Goal: Transaction & Acquisition: Purchase product/service

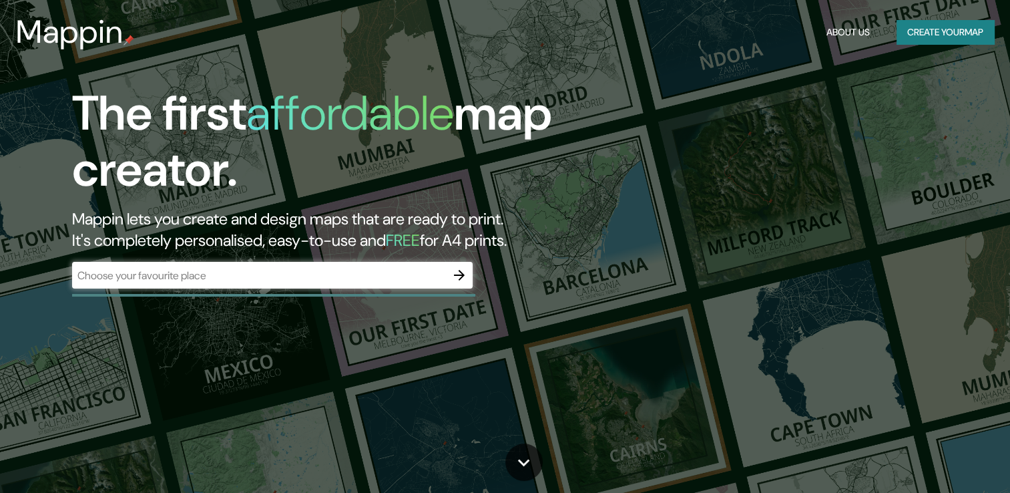
click at [321, 260] on div "The first affordable map creator. Mappin lets you create and design maps that a…" at bounding box center [324, 193] width 606 height 216
click at [331, 278] on input "text" at bounding box center [259, 275] width 374 height 15
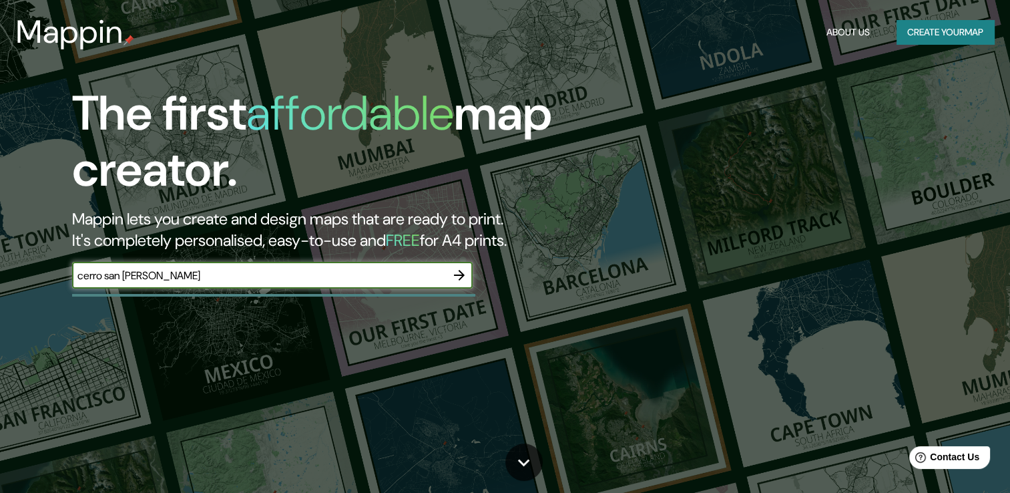
type input "cerro san [PERSON_NAME]"
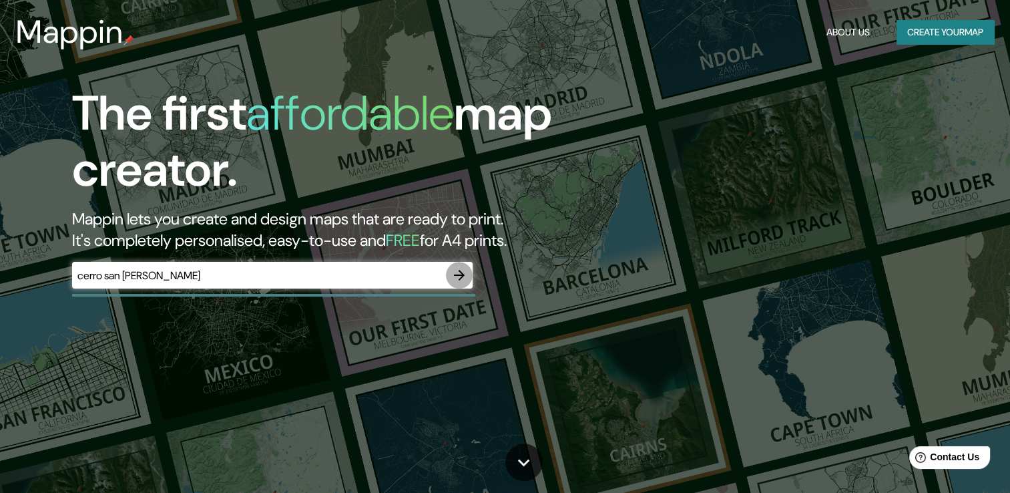
click at [459, 272] on icon "button" at bounding box center [459, 275] width 16 height 16
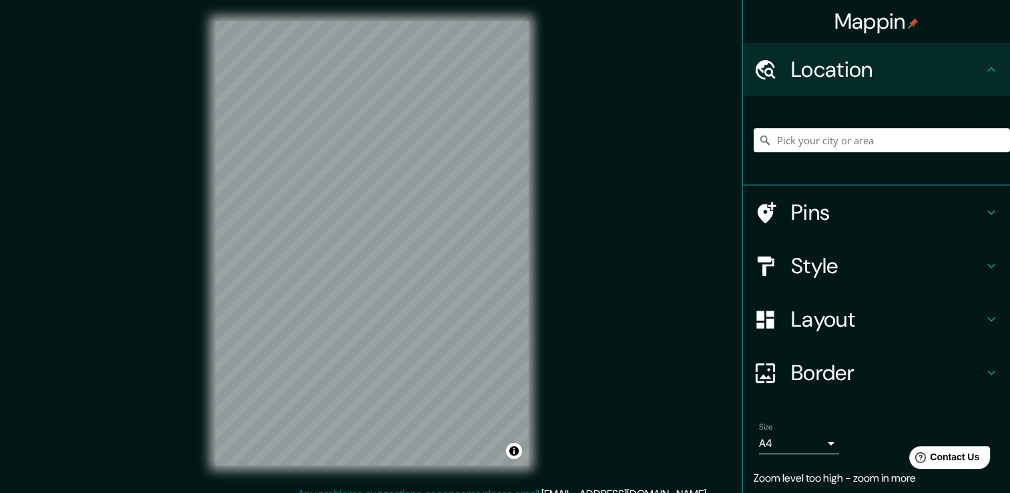
click at [900, 146] on input "Pick your city or area" at bounding box center [882, 140] width 256 height 24
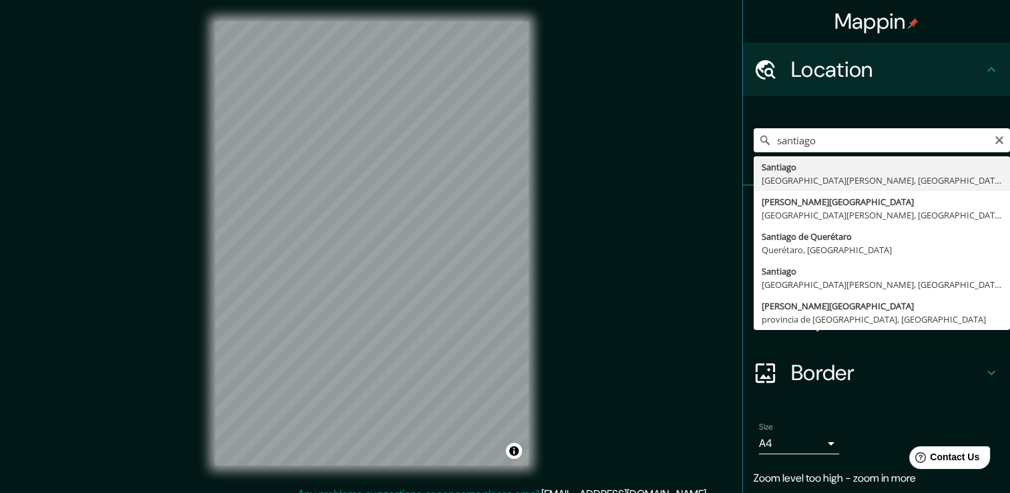
type input "[GEOGRAPHIC_DATA], [GEOGRAPHIC_DATA][PERSON_NAME], [GEOGRAPHIC_DATA]"
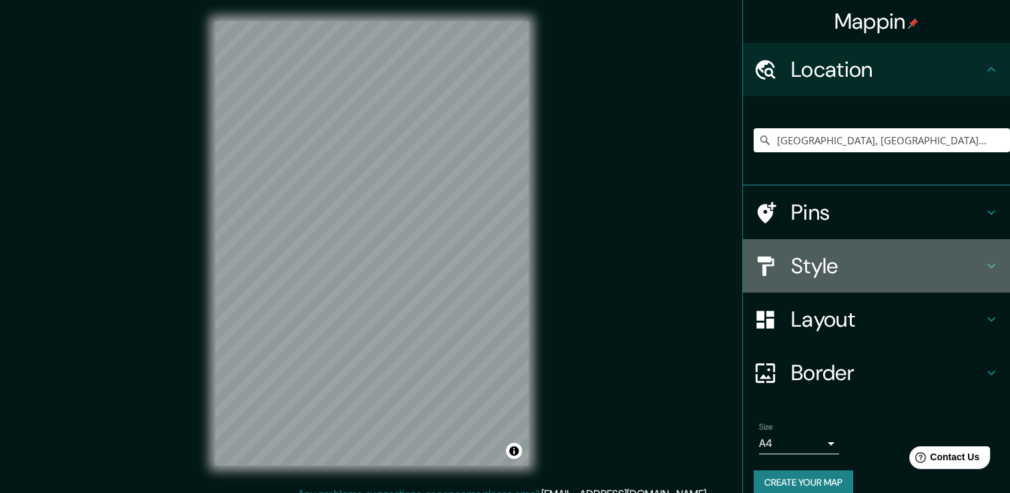
click at [803, 250] on div "Style" at bounding box center [876, 265] width 267 height 53
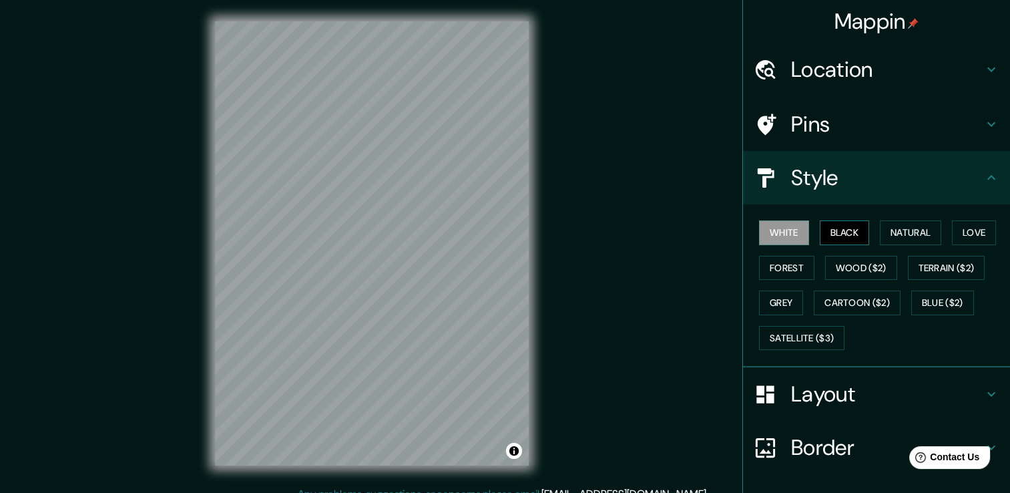
click at [820, 224] on button "Black" at bounding box center [845, 232] width 50 height 25
click at [892, 236] on button "Natural" at bounding box center [910, 232] width 61 height 25
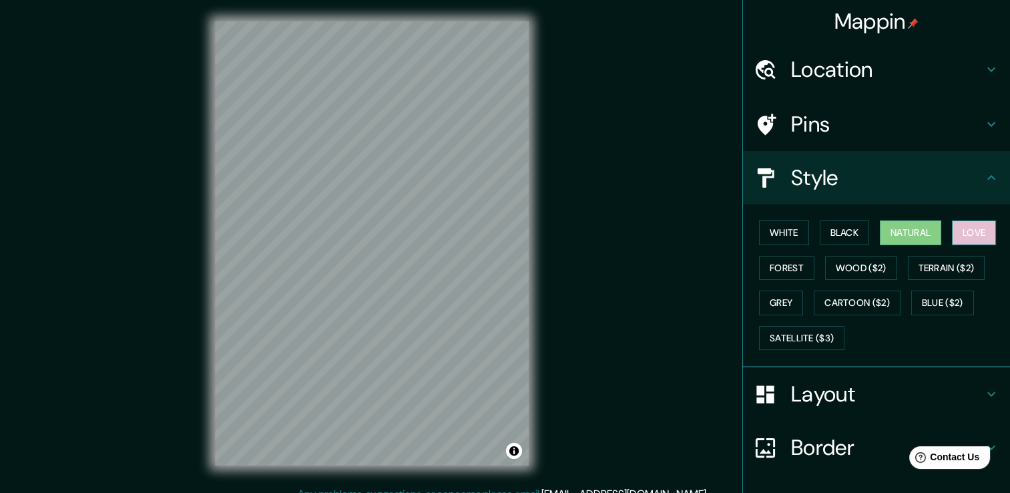
click at [962, 230] on button "Love" at bounding box center [974, 232] width 44 height 25
click at [956, 268] on button "Terrain ($2)" at bounding box center [946, 268] width 77 height 25
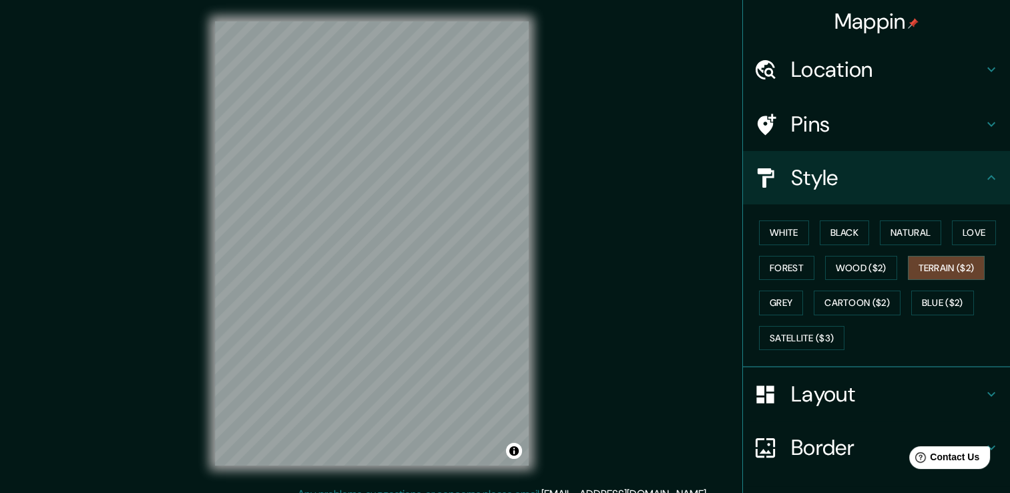
click at [890, 271] on div "White Black Natural Love Forest Wood ($2) Terrain ($2) Grey Cartoon ($2) Blue (…" at bounding box center [882, 285] width 256 height 140
click at [801, 263] on button "Forest" at bounding box center [786, 268] width 55 height 25
drag, startPoint x: 954, startPoint y: 231, endPoint x: 941, endPoint y: 226, distance: 14.2
click at [954, 230] on button "Love" at bounding box center [974, 232] width 44 height 25
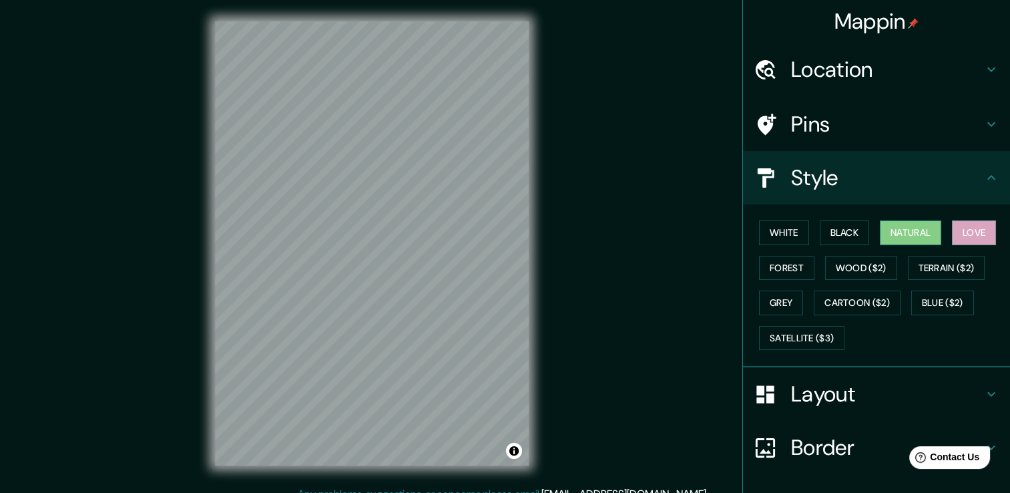
drag, startPoint x: 894, startPoint y: 234, endPoint x: 873, endPoint y: 235, distance: 20.7
click at [893, 234] on button "Natural" at bounding box center [910, 232] width 61 height 25
click at [845, 397] on h4 "Layout" at bounding box center [887, 394] width 192 height 27
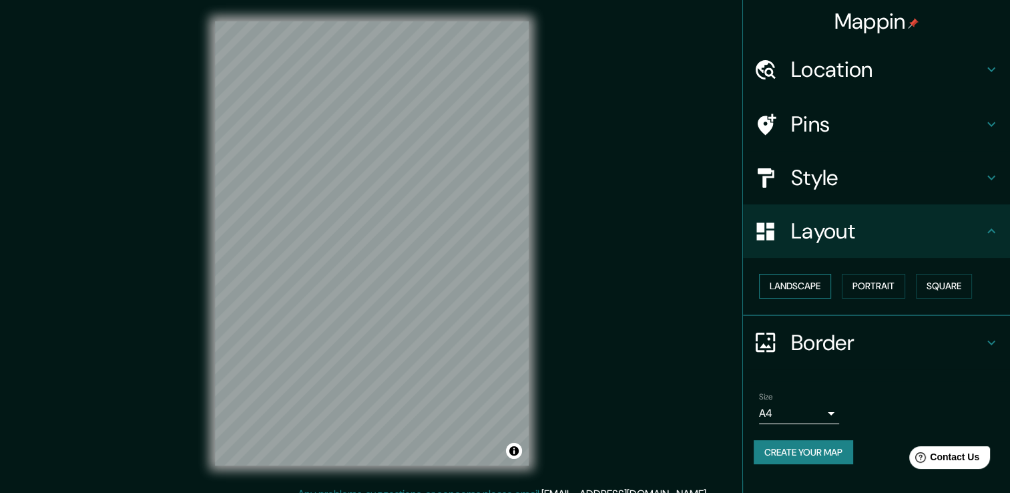
click at [788, 286] on button "Landscape" at bounding box center [795, 286] width 72 height 25
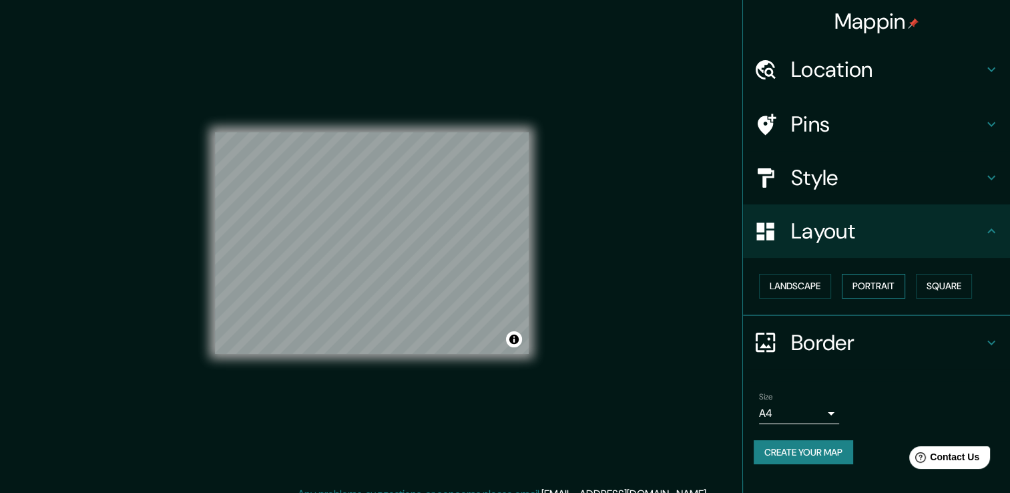
click at [871, 280] on button "Portrait" at bounding box center [873, 286] width 63 height 25
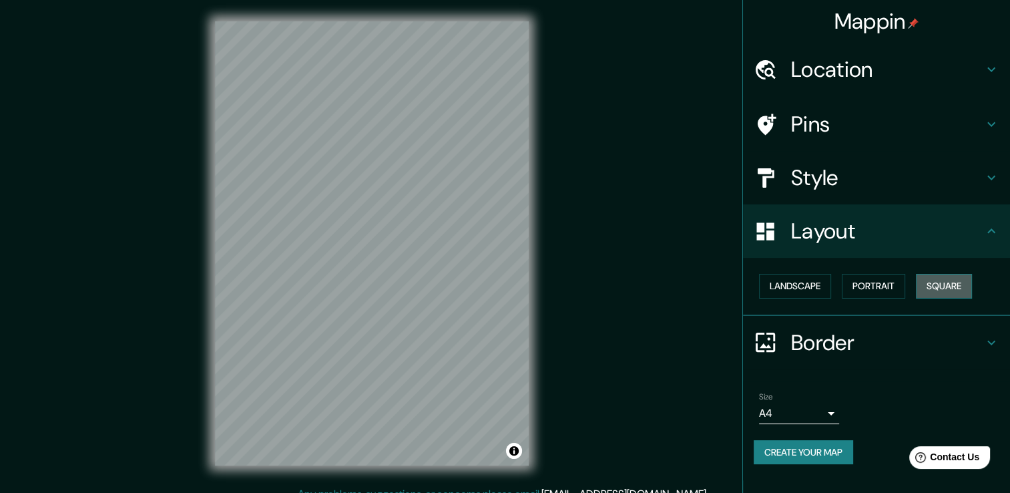
click at [932, 284] on button "Square" at bounding box center [944, 286] width 56 height 25
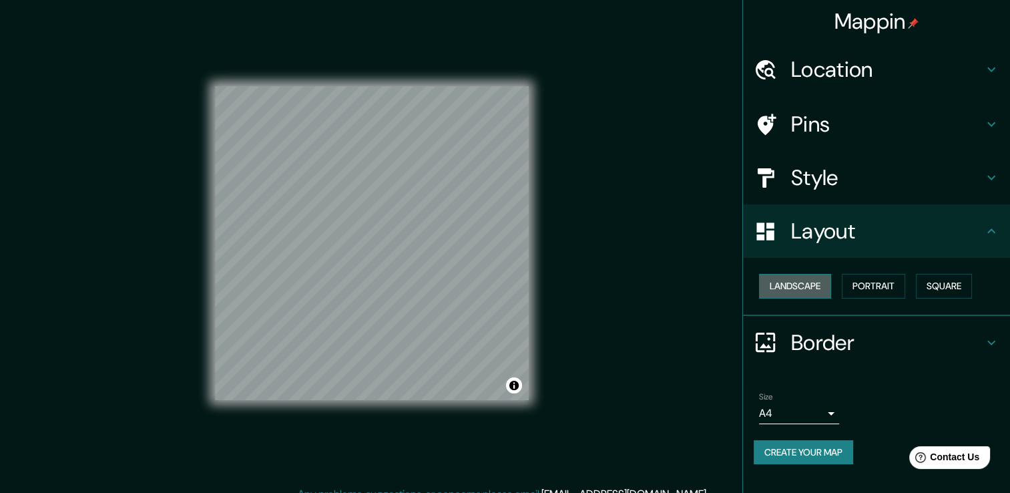
click at [781, 277] on button "Landscape" at bounding box center [795, 286] width 72 height 25
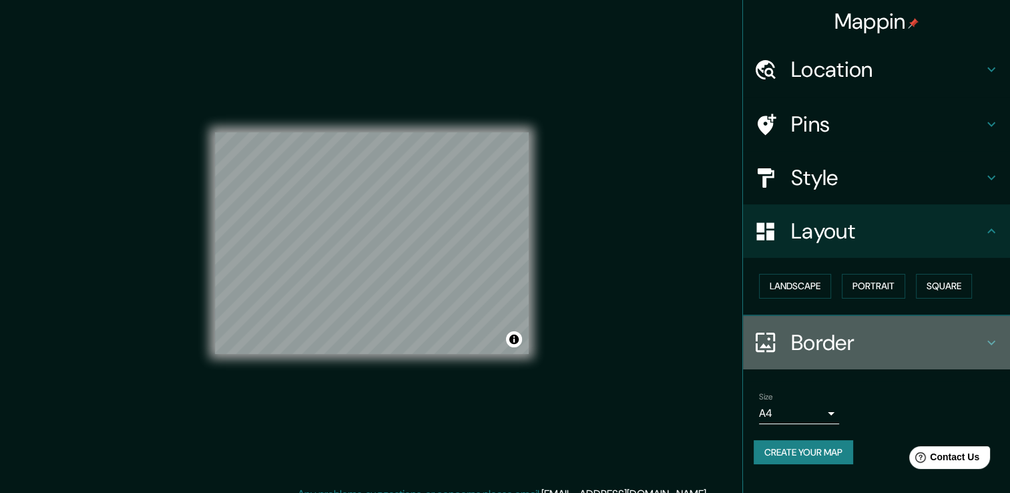
click at [804, 329] on h4 "Border" at bounding box center [887, 342] width 192 height 27
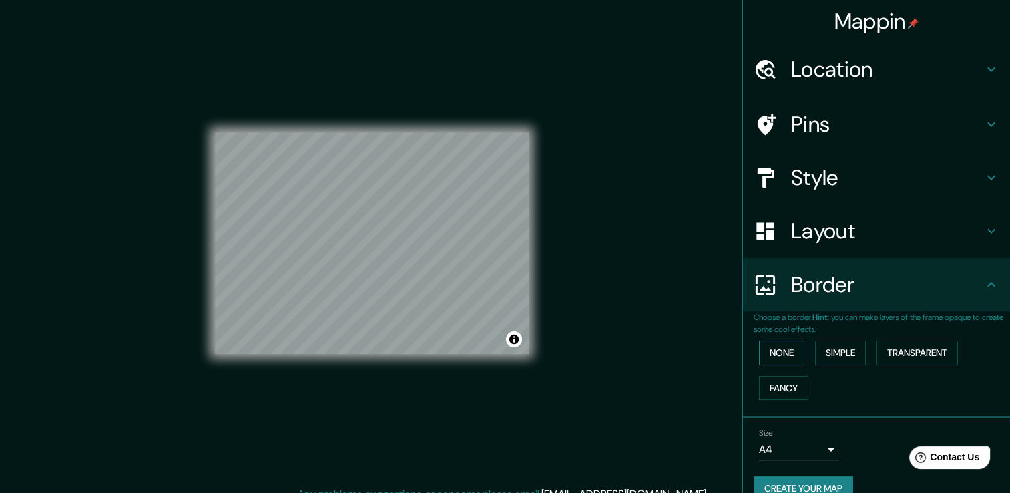
click at [791, 347] on button "None" at bounding box center [781, 353] width 45 height 25
click at [828, 351] on button "Simple" at bounding box center [840, 353] width 51 height 25
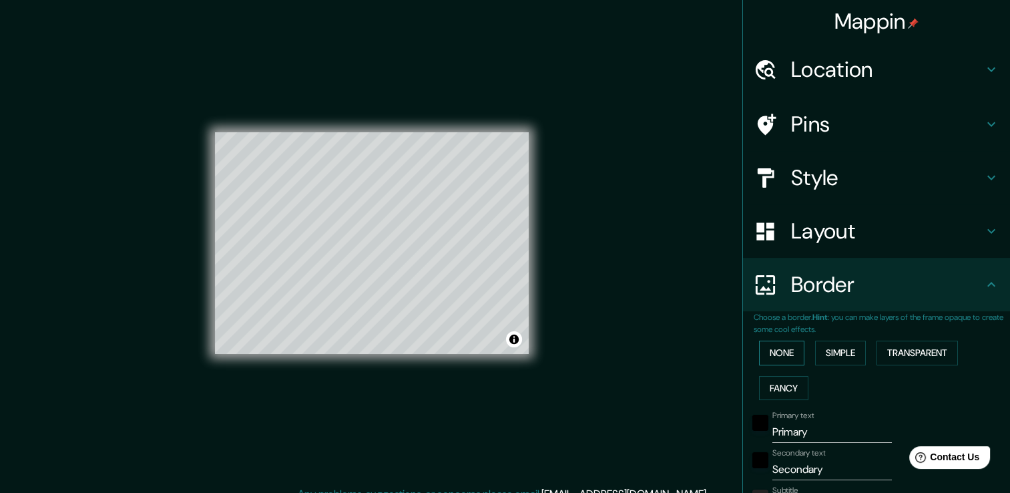
click at [768, 361] on button "None" at bounding box center [781, 353] width 45 height 25
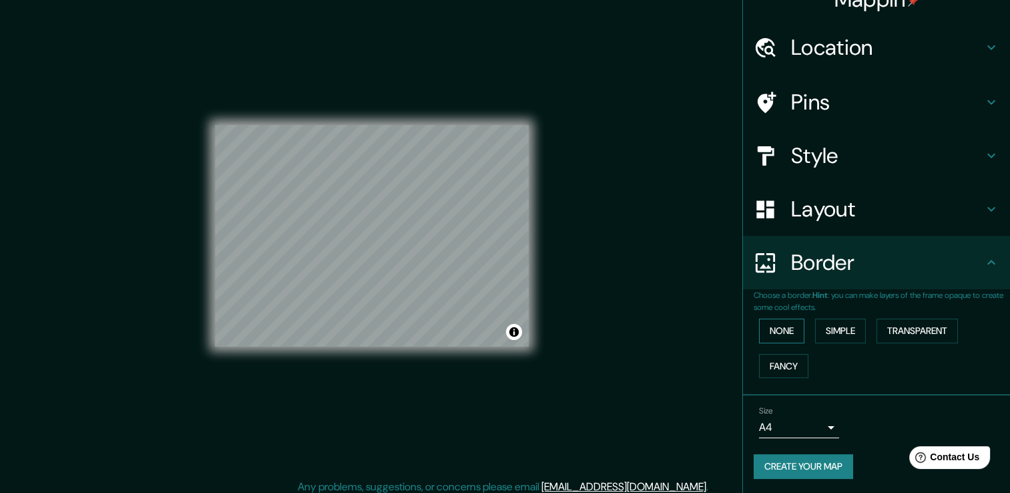
scroll to position [15, 0]
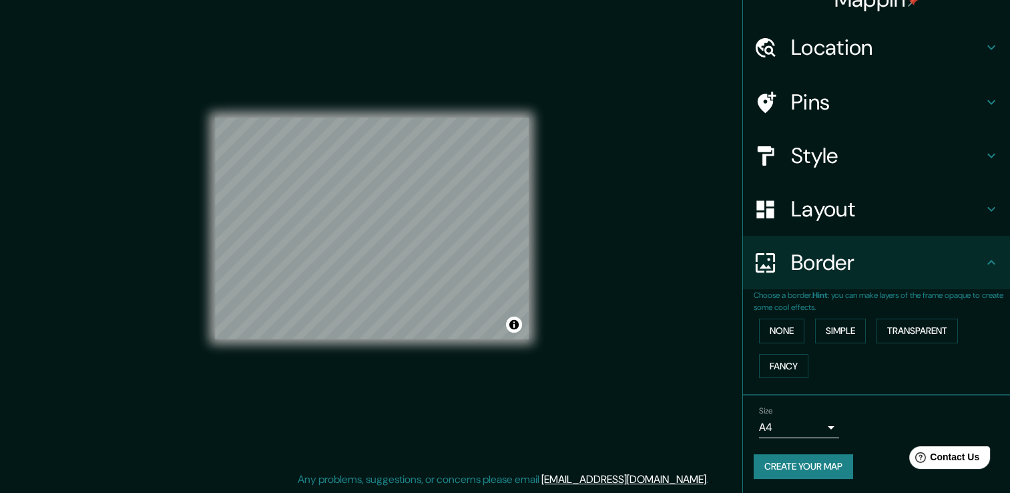
click at [776, 412] on div "Size A4 single" at bounding box center [799, 422] width 80 height 32
click at [774, 415] on body "Mappin Location [GEOGRAPHIC_DATA], [GEOGRAPHIC_DATA][PERSON_NAME], [GEOGRAPHIC_…" at bounding box center [505, 231] width 1010 height 493
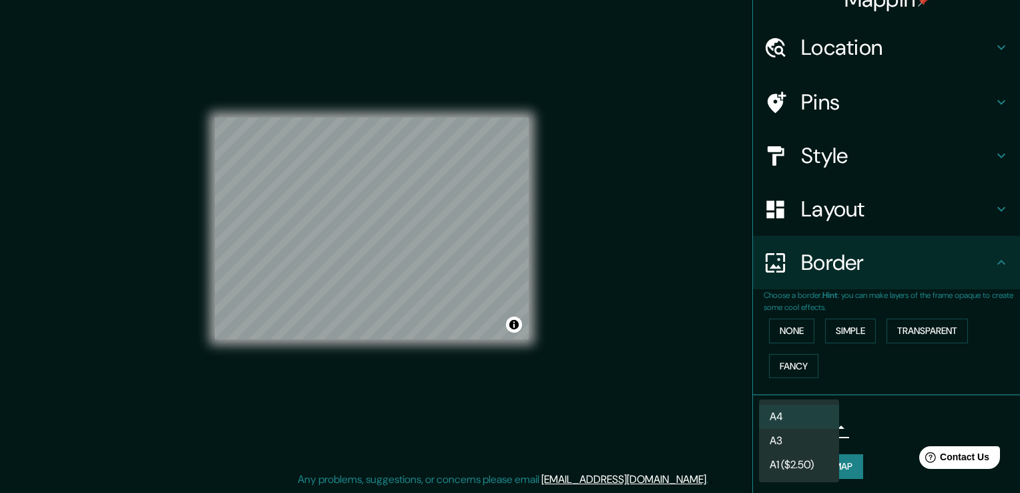
click at [781, 433] on li "A3" at bounding box center [799, 441] width 80 height 24
type input "a4"
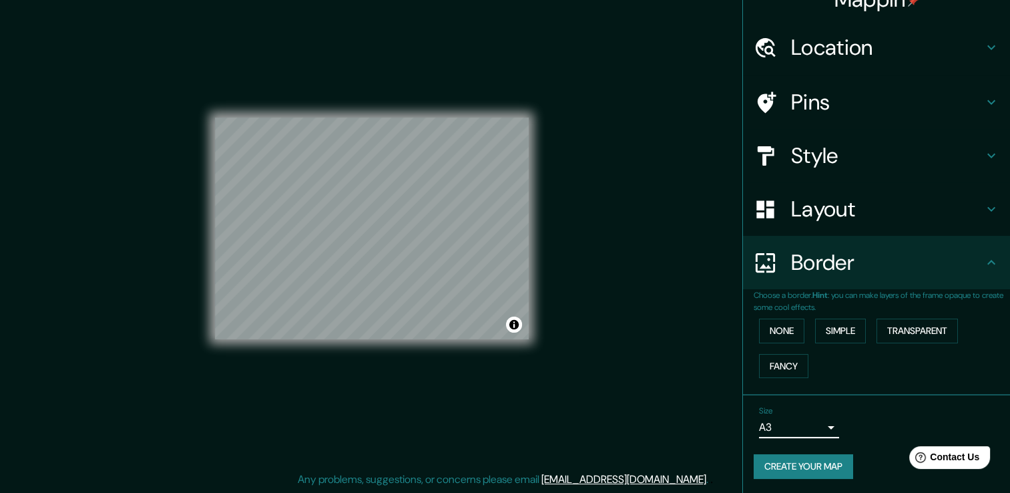
click at [825, 206] on h4 "Layout" at bounding box center [887, 209] width 192 height 27
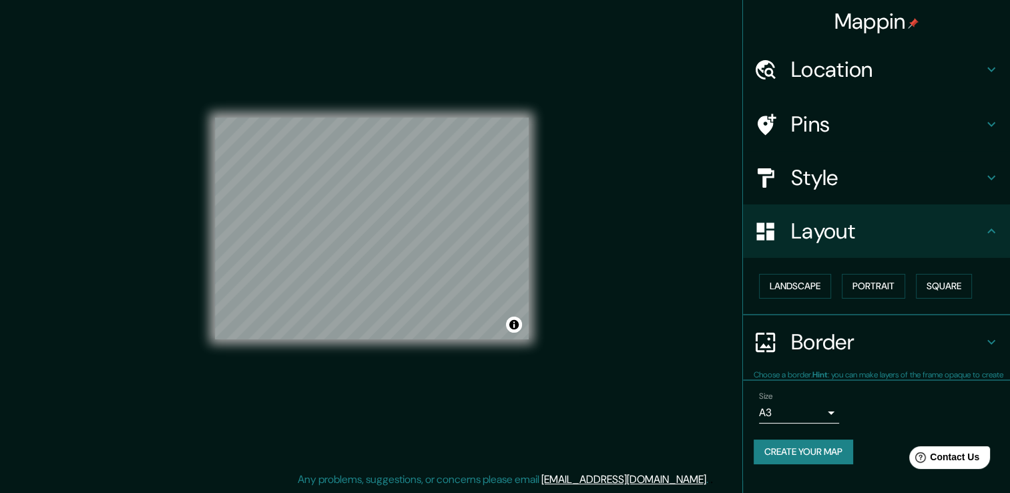
scroll to position [0, 0]
click at [772, 236] on icon at bounding box center [765, 230] width 17 height 17
click at [804, 287] on button "Landscape" at bounding box center [795, 286] width 72 height 25
click at [851, 226] on h4 "Layout" at bounding box center [887, 231] width 192 height 27
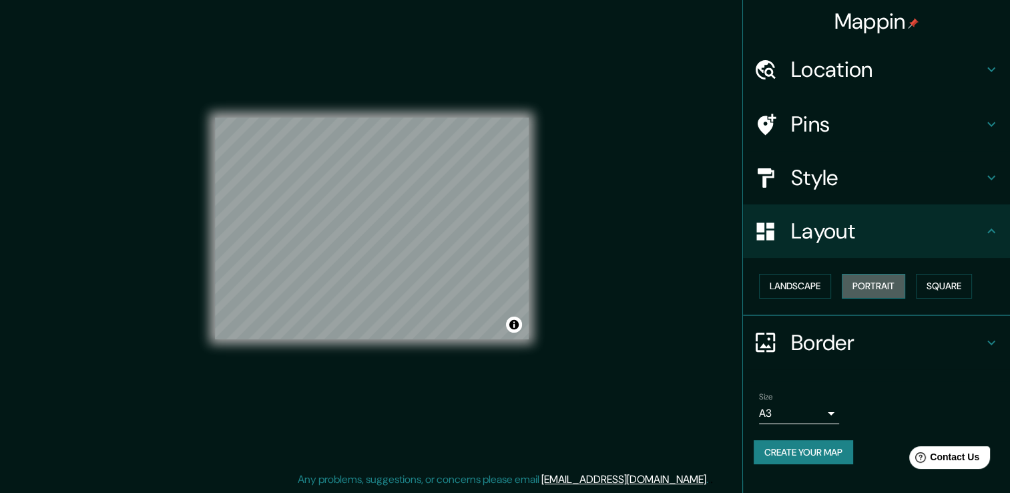
click at [852, 282] on button "Portrait" at bounding box center [873, 286] width 63 height 25
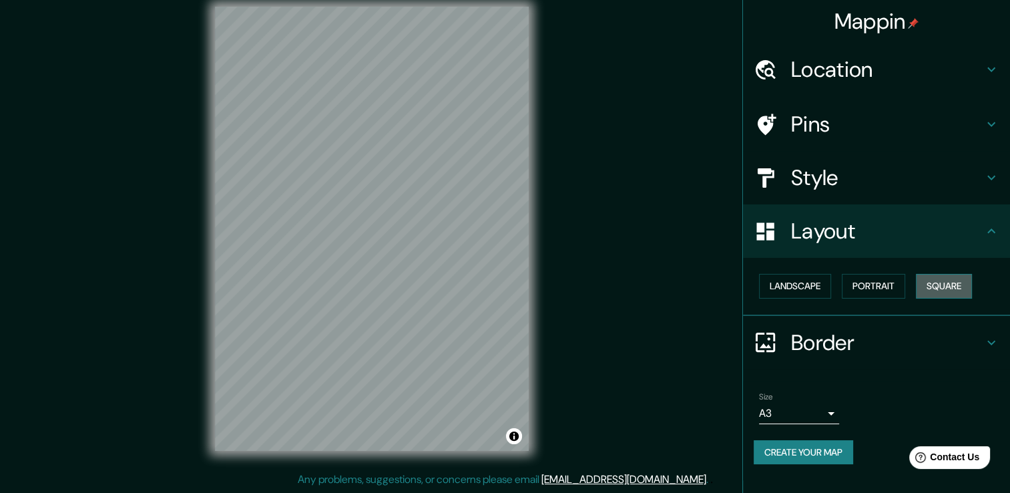
click at [943, 284] on button "Square" at bounding box center [944, 286] width 56 height 25
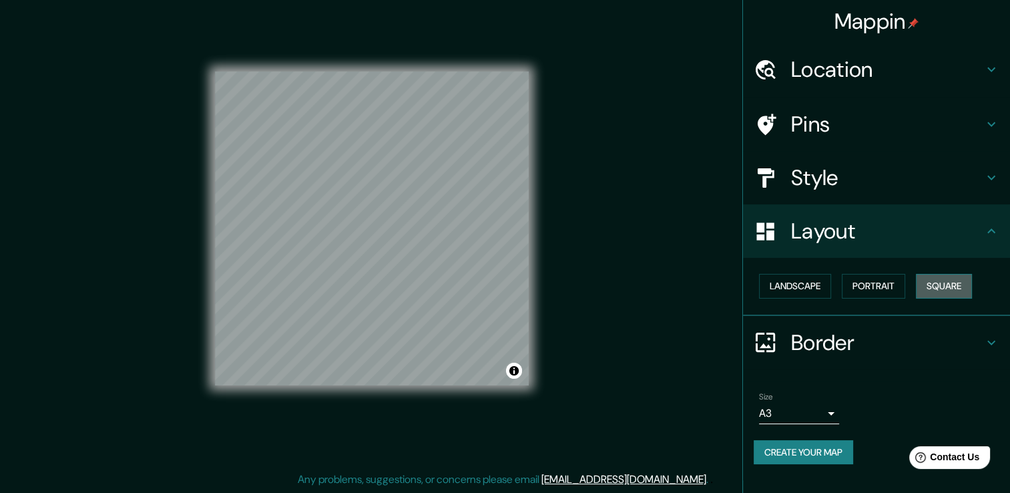
click at [950, 287] on button "Square" at bounding box center [944, 286] width 56 height 25
click at [793, 279] on button "Landscape" at bounding box center [795, 286] width 72 height 25
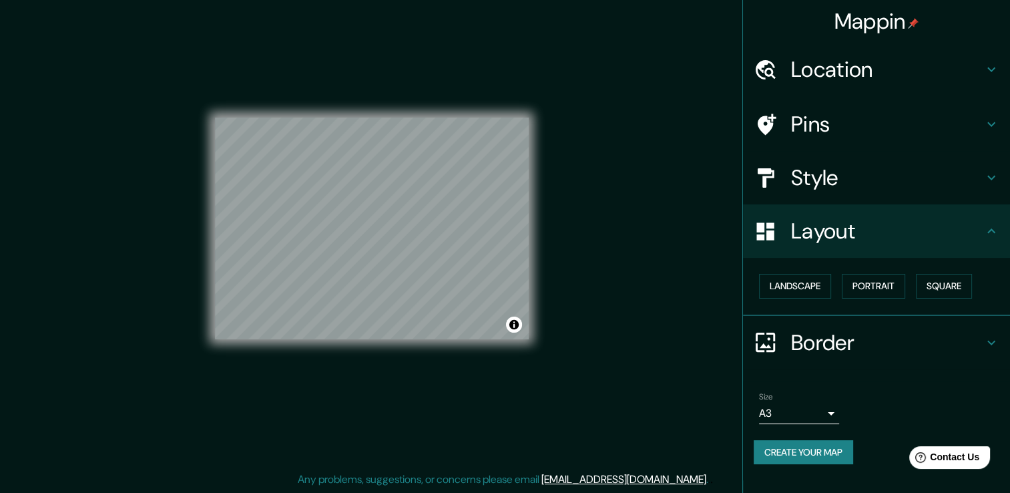
click at [833, 453] on button "Create your map" at bounding box center [804, 452] width 100 height 25
click at [822, 451] on button "Create your map" at bounding box center [804, 452] width 100 height 25
click at [817, 112] on h4 "Pins" at bounding box center [887, 124] width 192 height 27
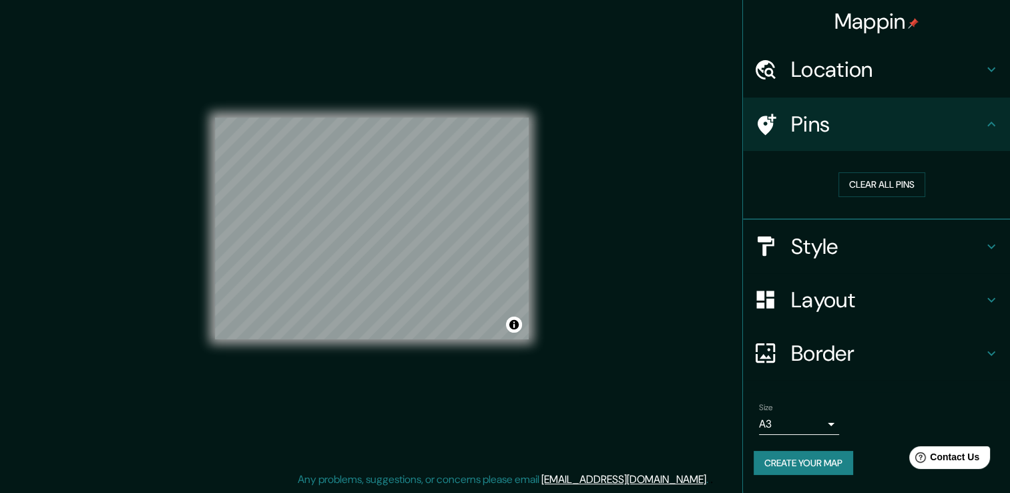
click at [825, 130] on h4 "Pins" at bounding box center [887, 124] width 192 height 27
click at [851, 252] on h4 "Style" at bounding box center [887, 246] width 192 height 27
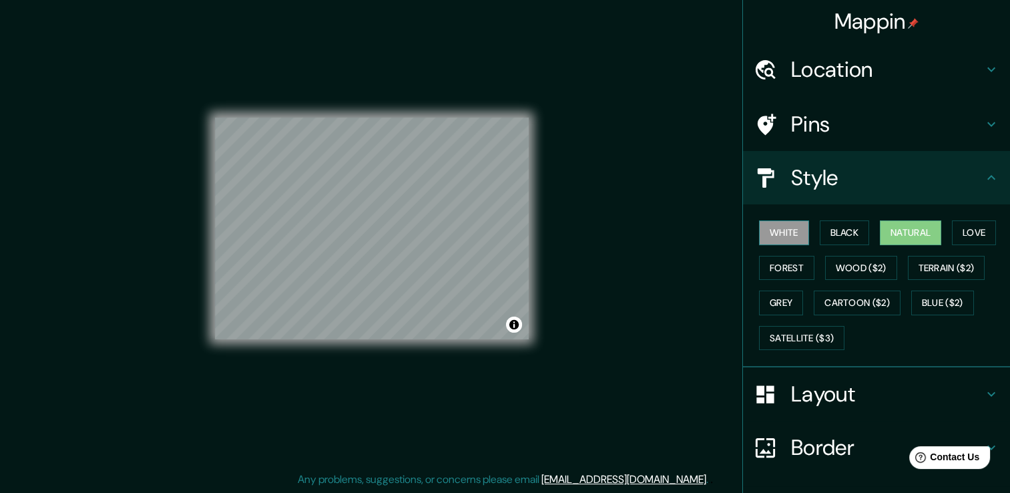
click at [761, 236] on button "White" at bounding box center [784, 232] width 50 height 25
click at [821, 234] on button "Black" at bounding box center [845, 232] width 50 height 25
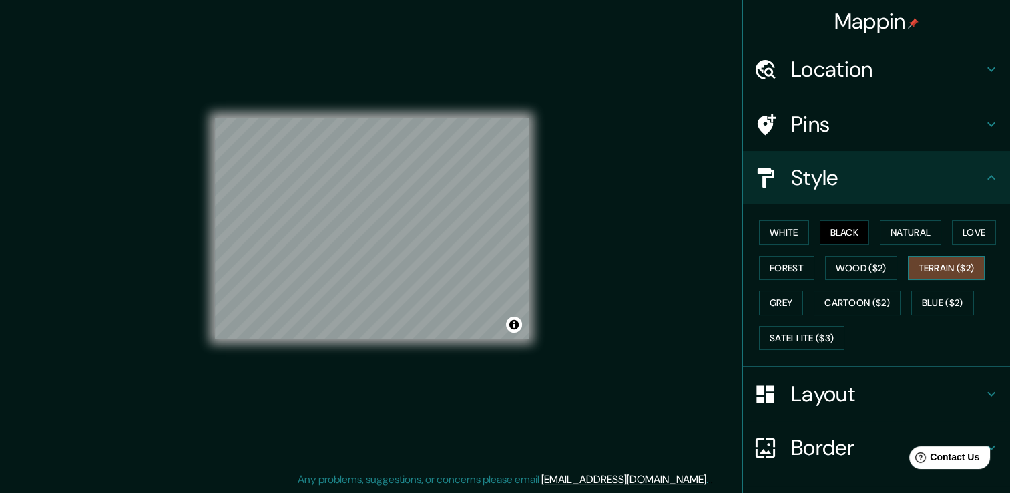
click at [920, 264] on button "Terrain ($2)" at bounding box center [946, 268] width 77 height 25
click at [512, 322] on button "Toggle attribution" at bounding box center [514, 325] width 16 height 16
